Goal: Task Accomplishment & Management: Manage account settings

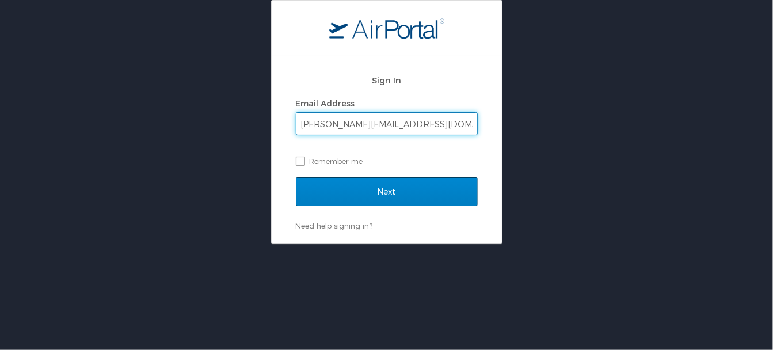
type input "[PERSON_NAME][EMAIL_ADDRESS][DOMAIN_NAME]"
click at [381, 192] on input "Next" at bounding box center [387, 191] width 182 height 29
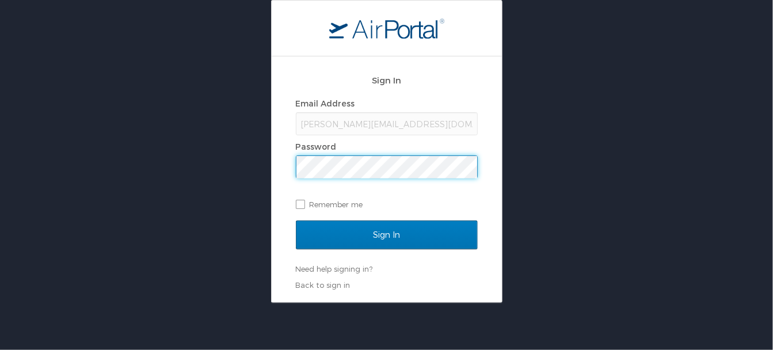
click at [296, 221] on input "Sign In" at bounding box center [387, 235] width 182 height 29
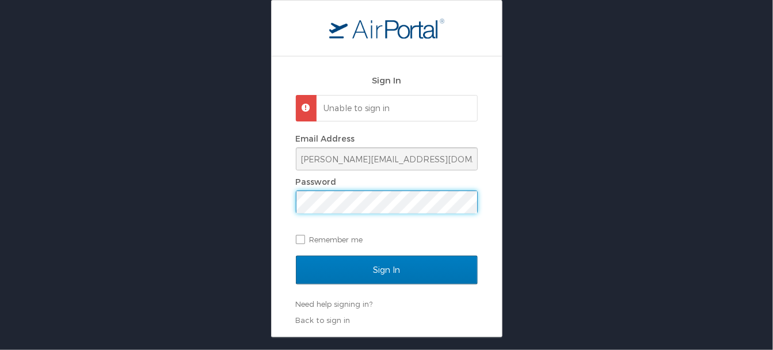
click at [296, 256] on input "Sign In" at bounding box center [387, 270] width 182 height 29
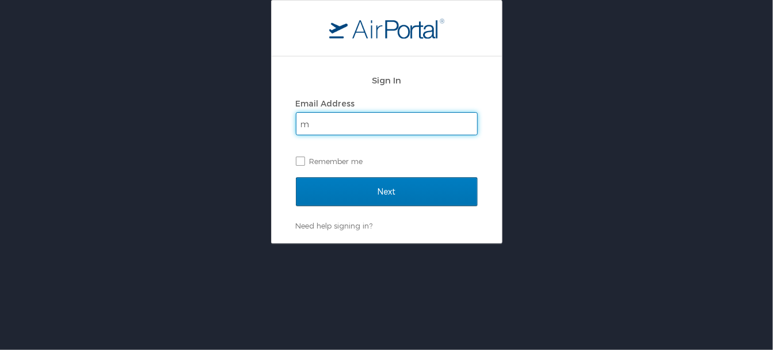
type input "[PERSON_NAME][EMAIL_ADDRESS][DOMAIN_NAME]"
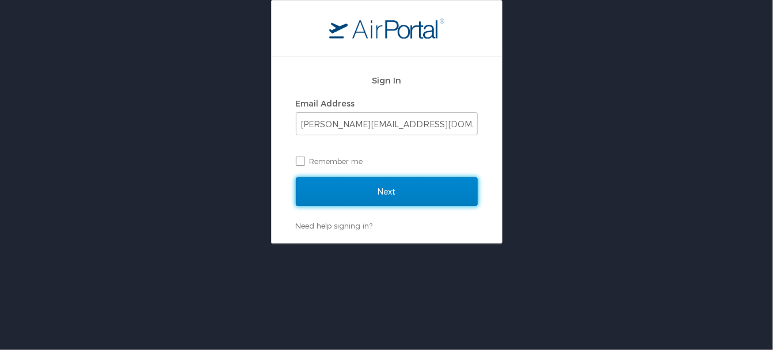
click at [371, 192] on input "Next" at bounding box center [387, 191] width 182 height 29
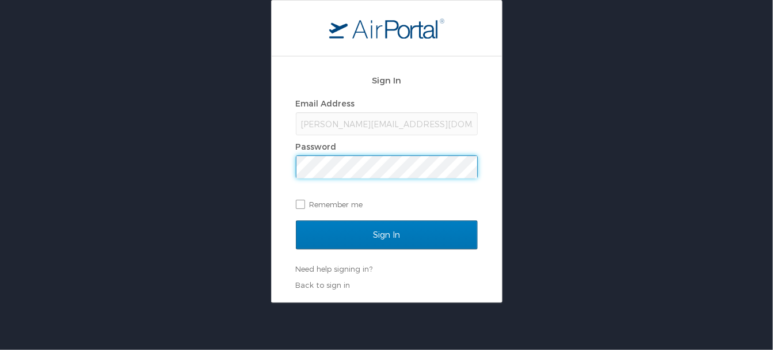
click at [296, 221] on input "Sign In" at bounding box center [387, 235] width 182 height 29
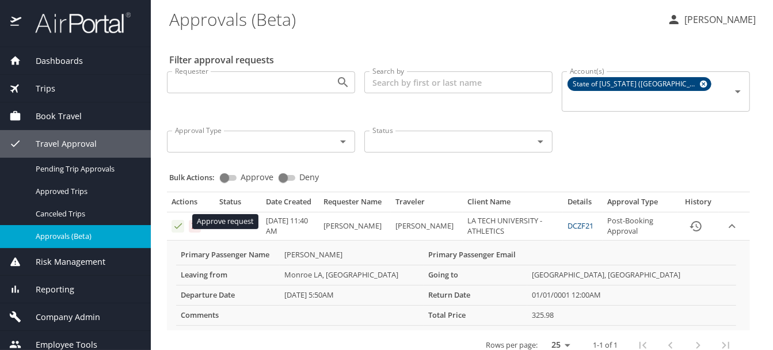
click at [177, 221] on icon "Approval table" at bounding box center [178, 226] width 11 height 11
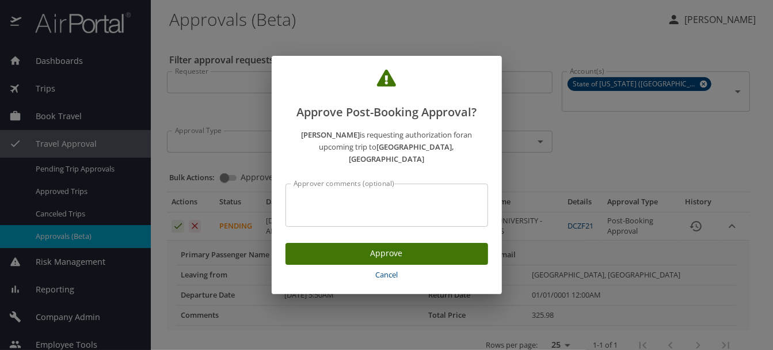
click at [390, 246] on span "Approve" at bounding box center [387, 253] width 184 height 14
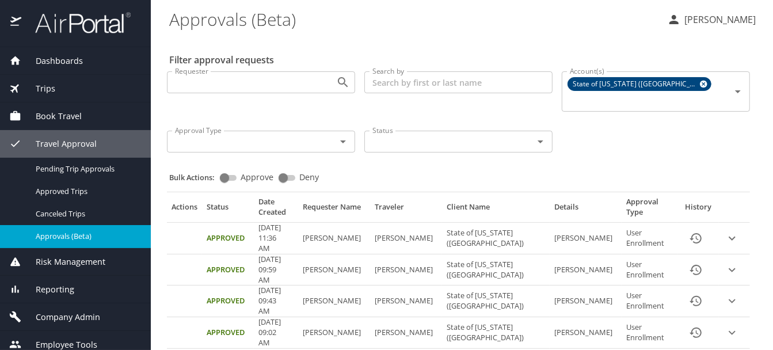
click at [667, 16] on icon "button" at bounding box center [674, 20] width 14 height 14
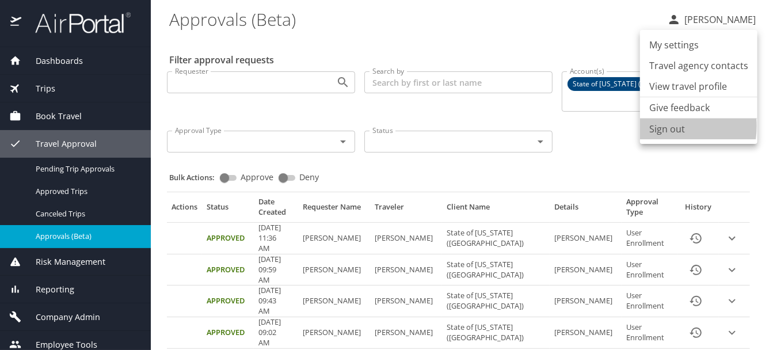
click at [659, 126] on li "Sign out" at bounding box center [698, 129] width 117 height 21
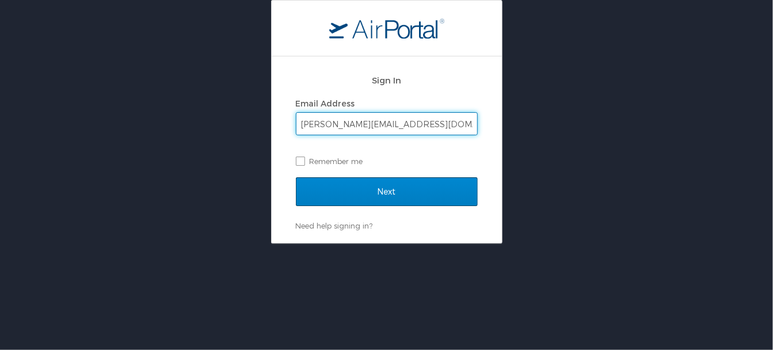
type input "[PERSON_NAME][EMAIL_ADDRESS][DOMAIN_NAME]"
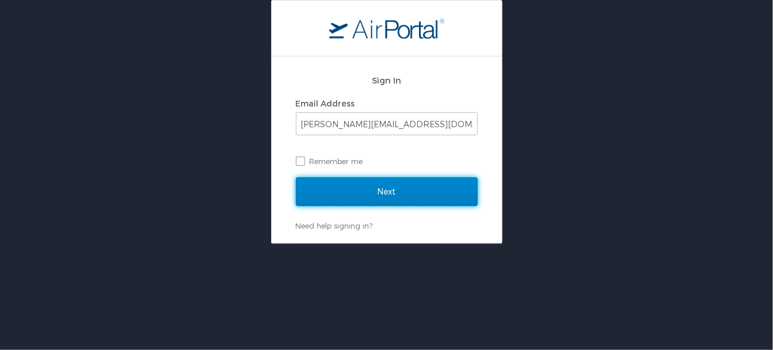
click at [371, 198] on input "Next" at bounding box center [387, 191] width 182 height 29
